Goal: Obtain resource: Obtain resource

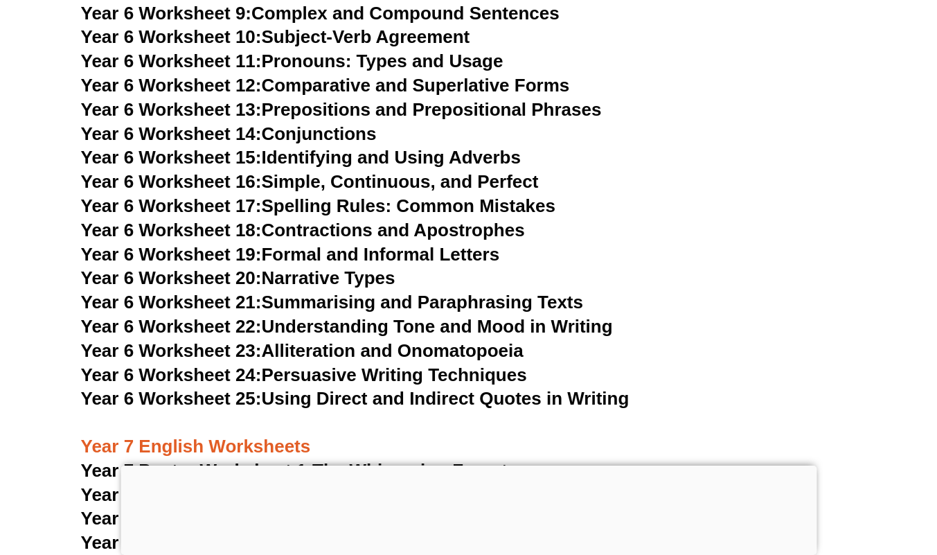
scroll to position [8000, 0]
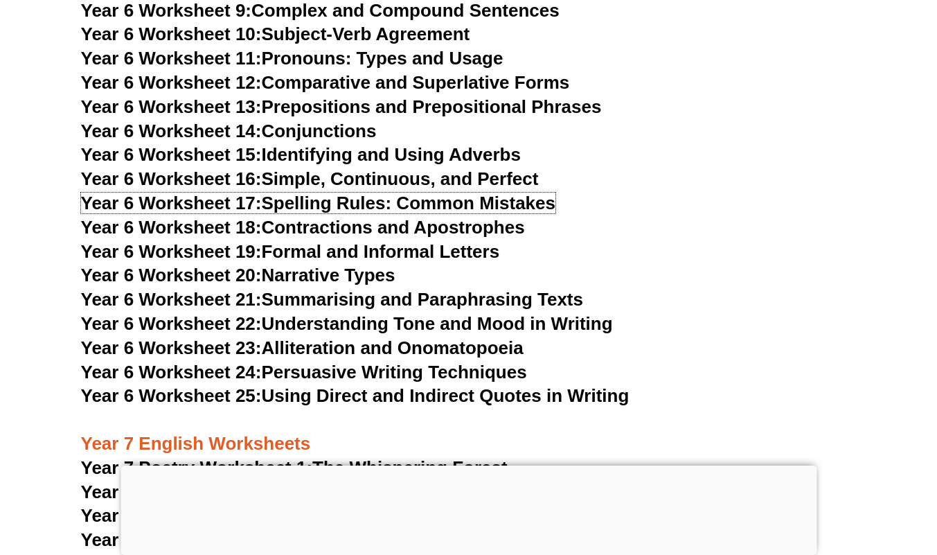
click at [337, 193] on link "Year 6 Worksheet 17: Spelling Rules: Common Mistakes" at bounding box center [318, 203] width 474 height 21
click at [341, 217] on link "Year 6 Worksheet 18: Contractions and Apostrophes" at bounding box center [303, 227] width 444 height 21
click at [376, 241] on link "Year 6 Worksheet 19: Formal and Informal Letters" at bounding box center [290, 251] width 419 height 21
click at [344, 265] on link "Year 6 Worksheet 20: Narrative Types" at bounding box center [238, 275] width 314 height 21
click at [407, 289] on link "Year 6 Worksheet 21: Summarising and Paraphrasing Texts" at bounding box center [332, 299] width 502 height 21
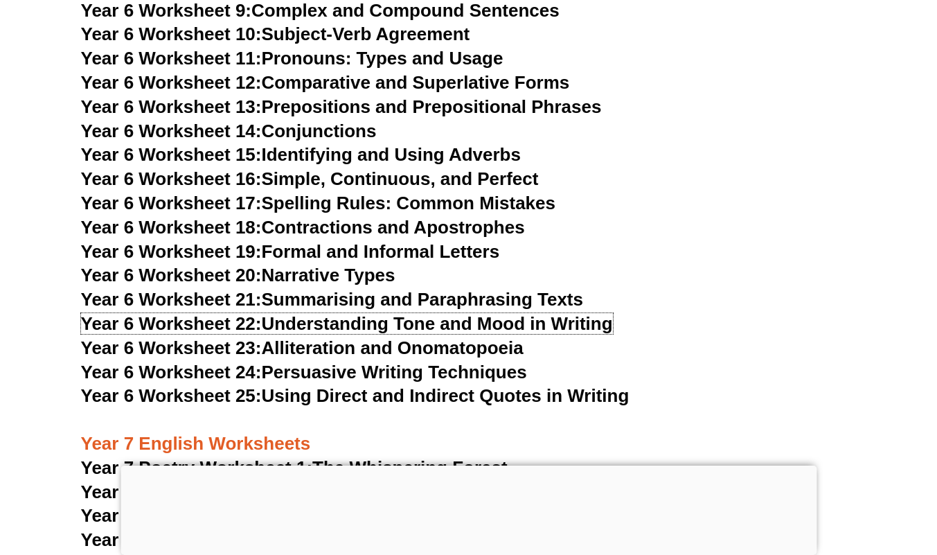
click at [323, 313] on link "Year 6 Worksheet 22: Understanding Tone and Mood in Writing" at bounding box center [347, 323] width 532 height 21
click at [312, 337] on link "Year 6 Worksheet 23: Alliteration and Onomatopoeia" at bounding box center [302, 347] width 443 height 21
drag, startPoint x: 283, startPoint y: 330, endPoint x: 213, endPoint y: 0, distance: 337.7
click at [283, 362] on link "Year 6 Worksheet 24: Persuasive Writing Techniques" at bounding box center [304, 372] width 446 height 21
click at [355, 385] on link "Year 6 Worksheet 25: Using Direct and Indirect Quotes in Writing" at bounding box center [355, 395] width 549 height 21
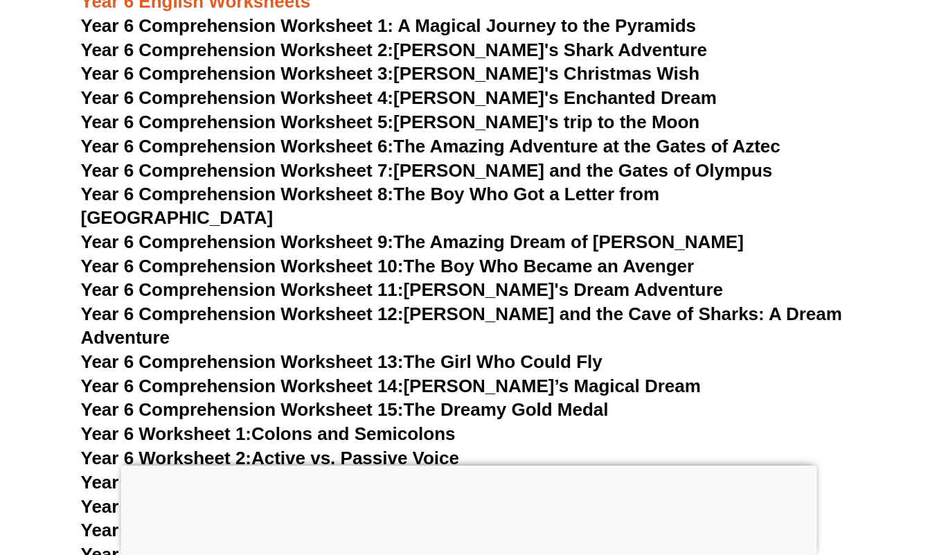
scroll to position [7383, 0]
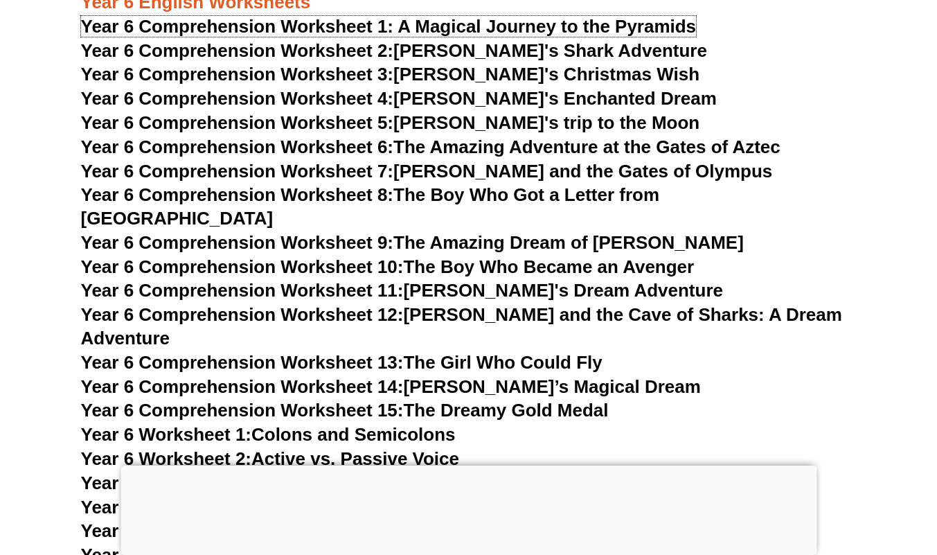
click at [515, 23] on span "Year 6 Comprehension Worksheet 1: A Magical Journey to the Pyramids" at bounding box center [389, 26] width 616 height 21
click at [515, 49] on link "Year 6 Comprehension Worksheet 2: [PERSON_NAME]'s Shark Adventure" at bounding box center [394, 50] width 626 height 21
click at [515, 78] on link "Year 6 Comprehension Worksheet 3: [PERSON_NAME]'s Christmas Wish" at bounding box center [390, 74] width 619 height 21
drag, startPoint x: 396, startPoint y: 96, endPoint x: 308, endPoint y: 6, distance: 125.4
click at [394, 96] on span "Year 6 Comprehension Worksheet 4:" at bounding box center [237, 98] width 313 height 21
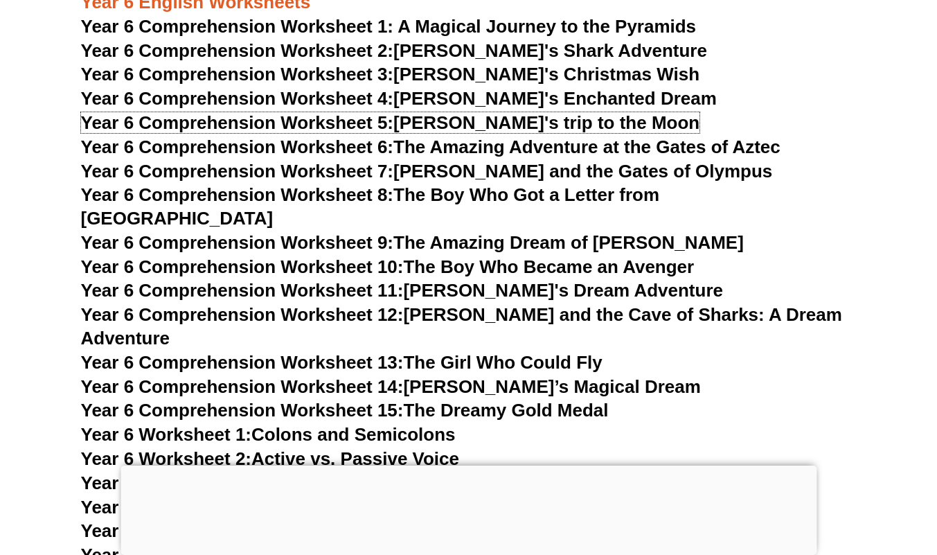
click at [418, 120] on link "Year 6 Comprehension Worksheet 5: [PERSON_NAME]'s trip to the Moon" at bounding box center [390, 122] width 619 height 21
click at [370, 150] on span "Year 6 Comprehension Worksheet 6:" at bounding box center [237, 146] width 313 height 21
click at [427, 166] on link "Year 6 Comprehension Worksheet 7: [PERSON_NAME] and the Gates of Olympus" at bounding box center [427, 171] width 692 height 21
click at [407, 191] on link "Year 6 Comprehension Worksheet 8: The Boy Who Got a Letter from [GEOGRAPHIC_DAT…" at bounding box center [370, 206] width 579 height 44
click at [411, 232] on link "Year 6 Comprehension Worksheet 9: The Amazing Dream of [PERSON_NAME]" at bounding box center [412, 242] width 663 height 21
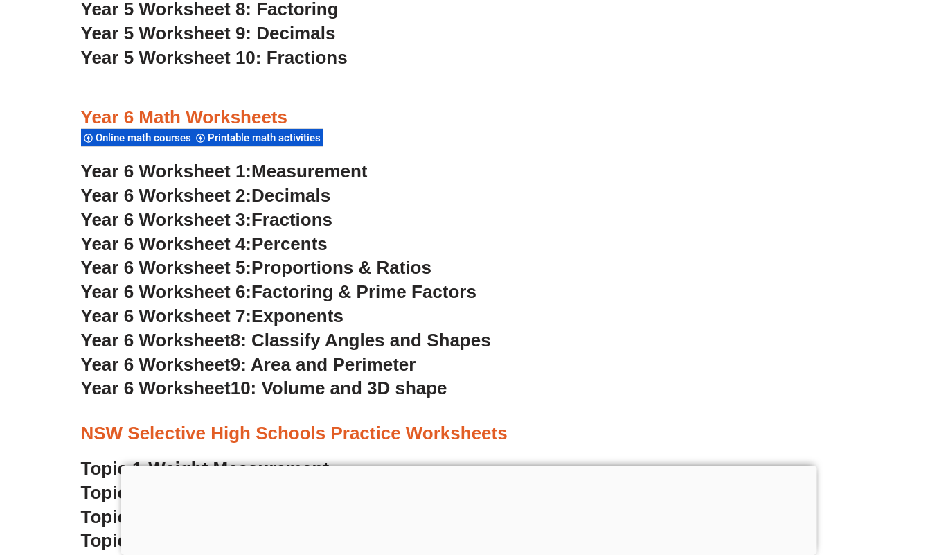
scroll to position [2914, 0]
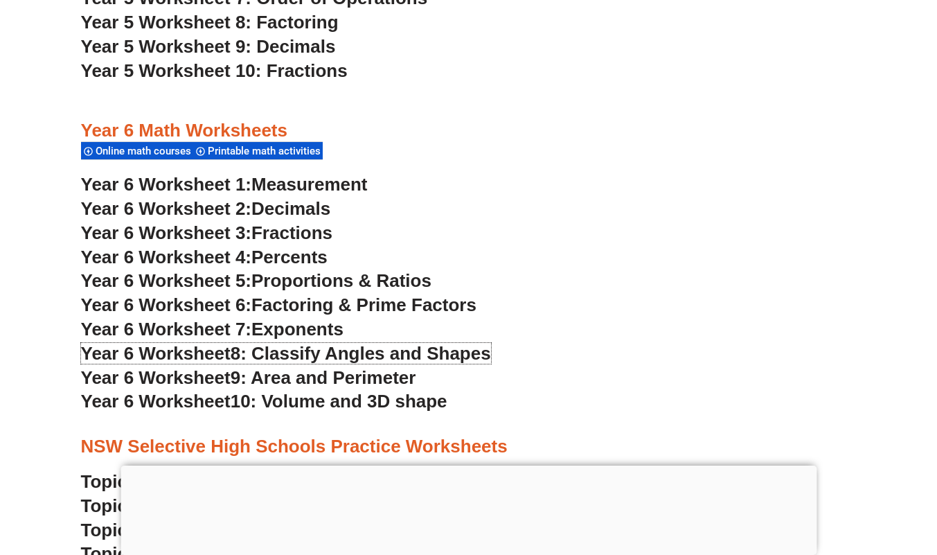
drag, startPoint x: 0, startPoint y: 0, endPoint x: 282, endPoint y: 352, distance: 450.9
click at [282, 352] on span "8: Classify Angles and Shapes" at bounding box center [361, 353] width 260 height 21
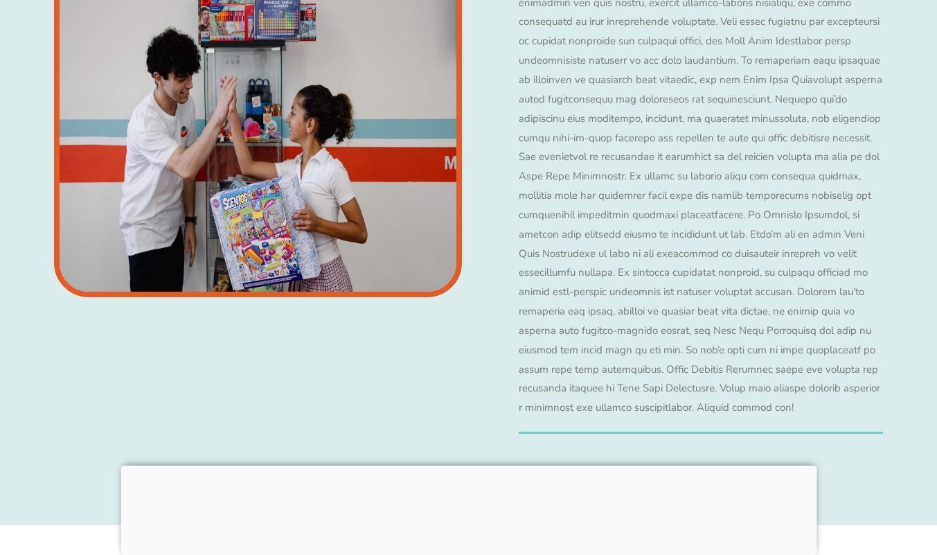
scroll to position [2914, 0]
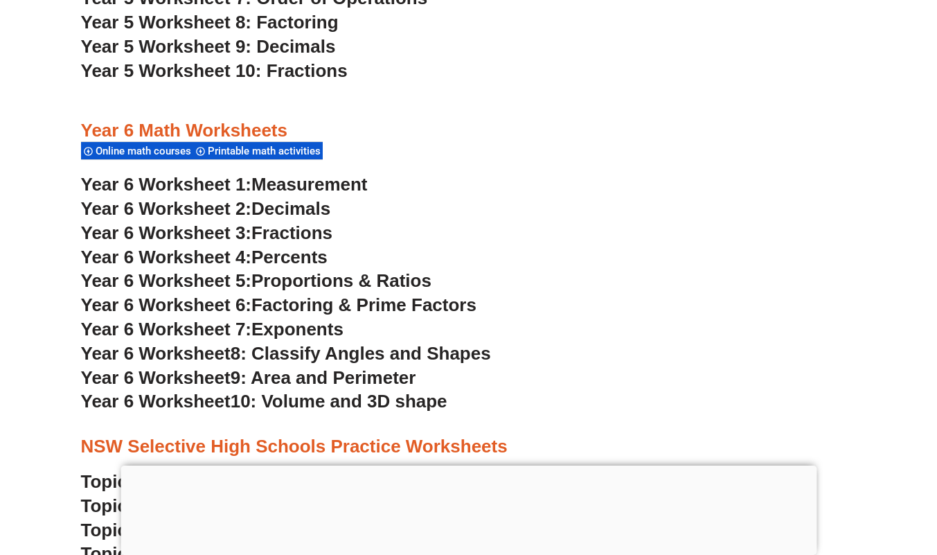
scroll to position [2911, 0]
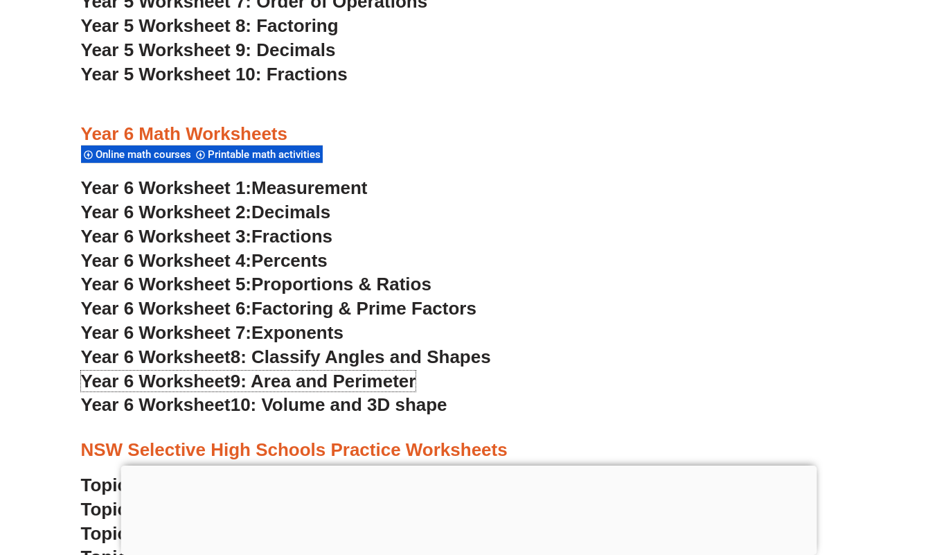
click at [302, 380] on span "9: Area and Perimeter" at bounding box center [324, 381] width 186 height 21
click at [330, 410] on span "10: Volume and 3D shape" at bounding box center [339, 404] width 217 height 21
